Goal: Find specific page/section: Find specific page/section

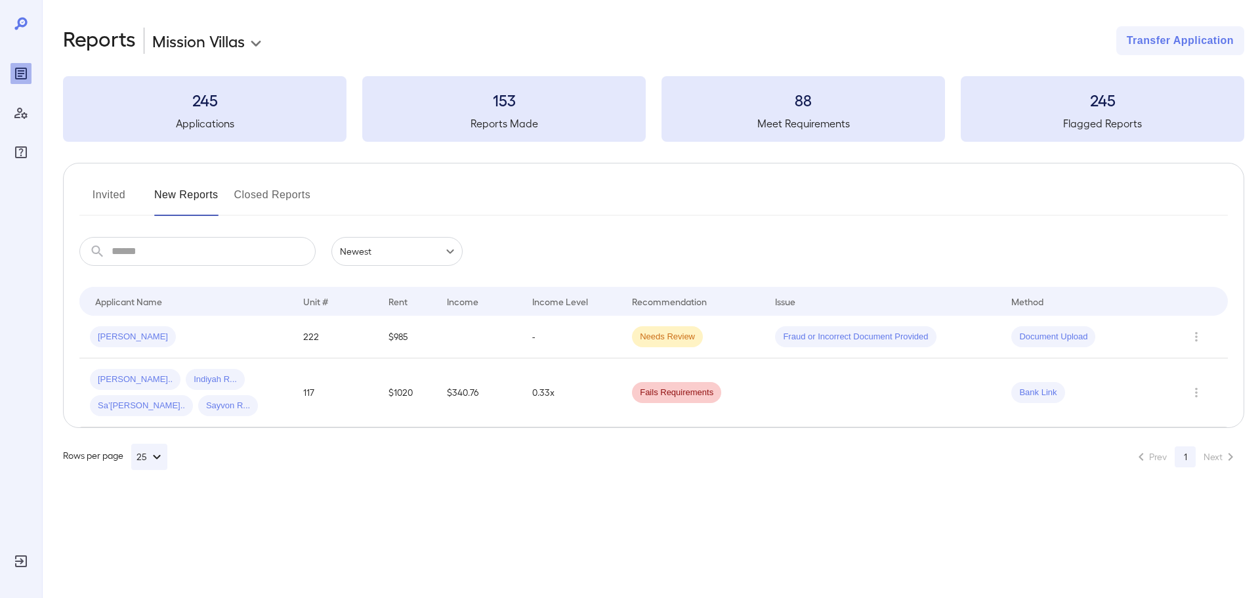
click at [112, 197] on button "Invited" at bounding box center [108, 199] width 59 height 31
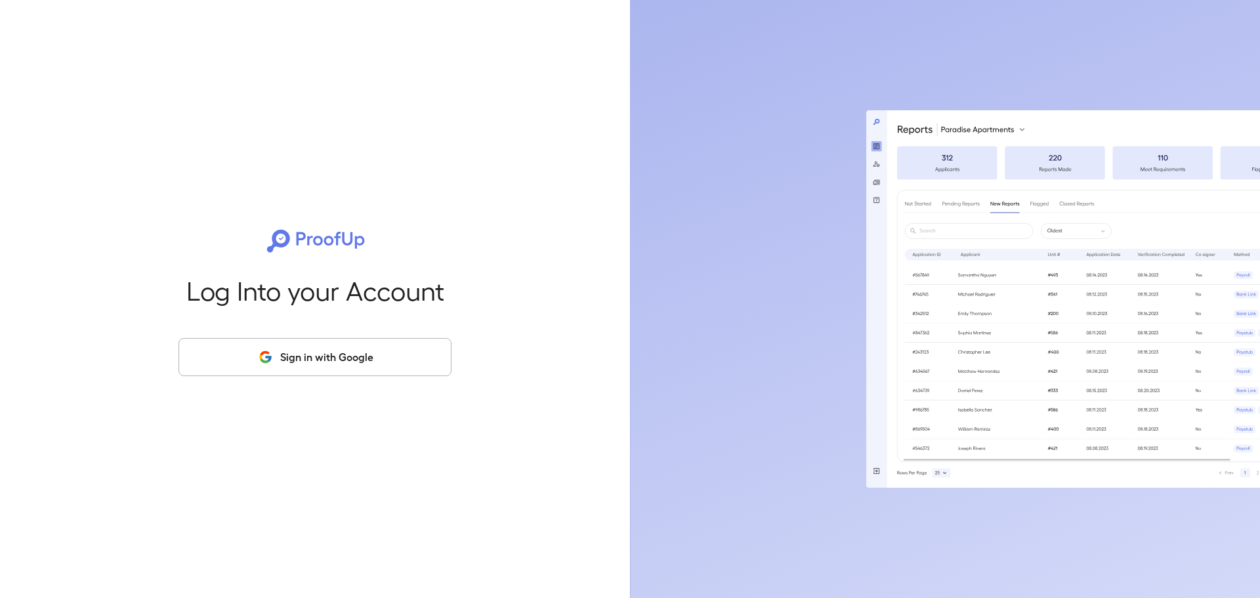
click at [344, 351] on button "Sign in with Google" at bounding box center [314, 357] width 273 height 38
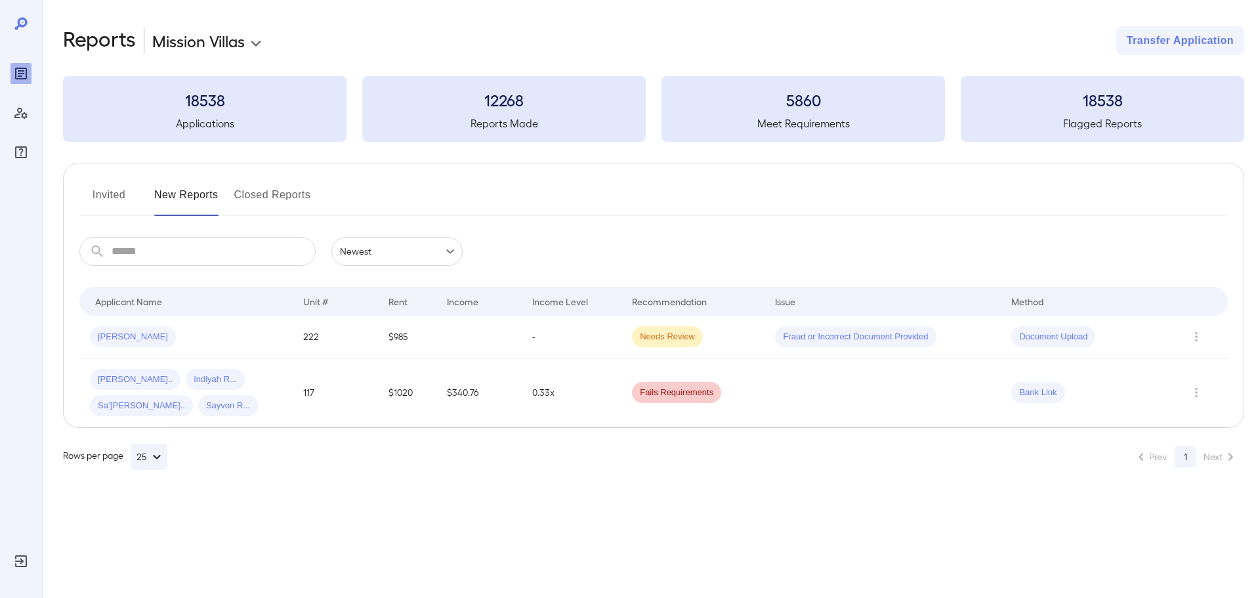
click at [104, 191] on button "Invited" at bounding box center [108, 199] width 59 height 31
